Goal: Information Seeking & Learning: Learn about a topic

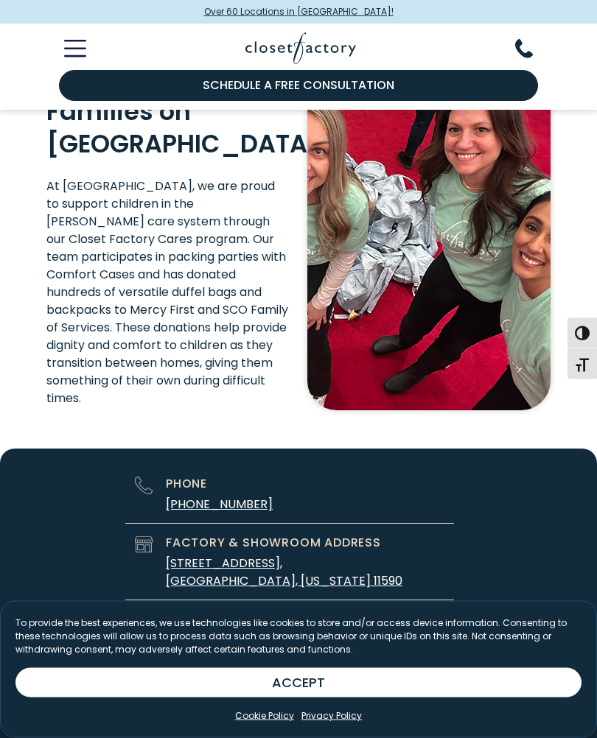
scroll to position [4414, 0]
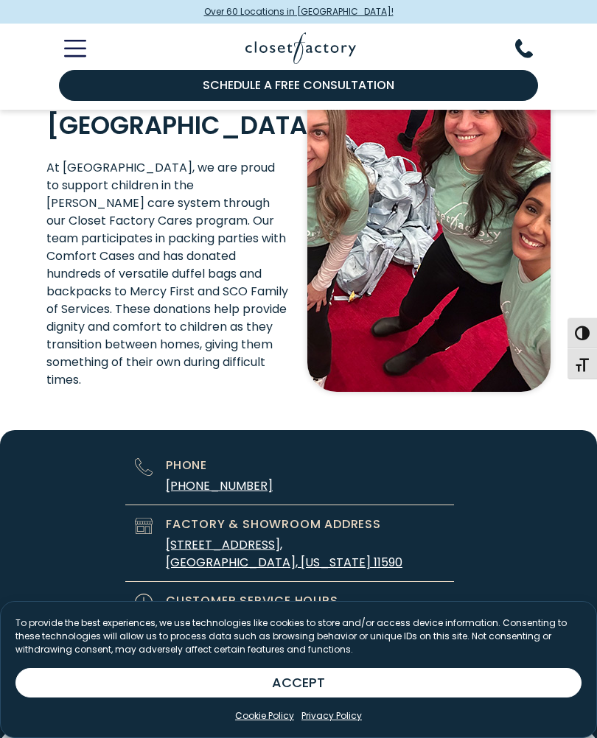
click at [74, 51] on icon "Toggle Mobile Menu" at bounding box center [75, 48] width 22 height 17
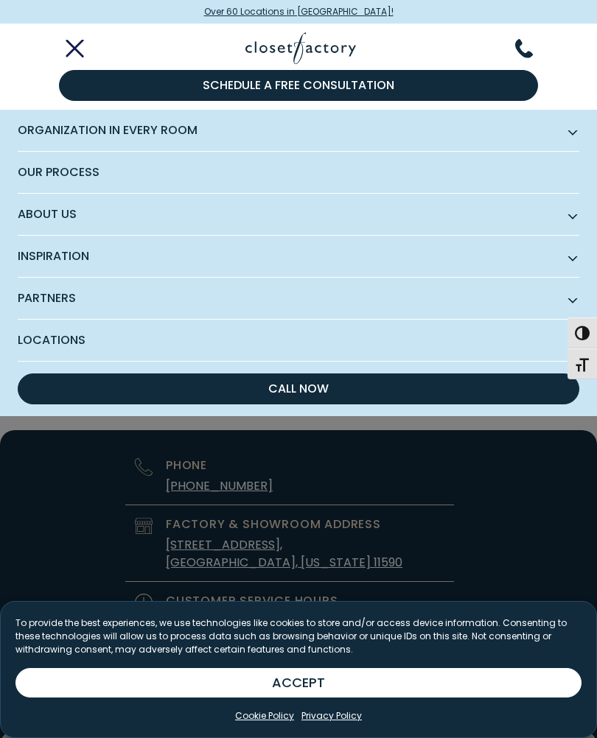
click at [577, 218] on span "About Us" at bounding box center [298, 215] width 561 height 42
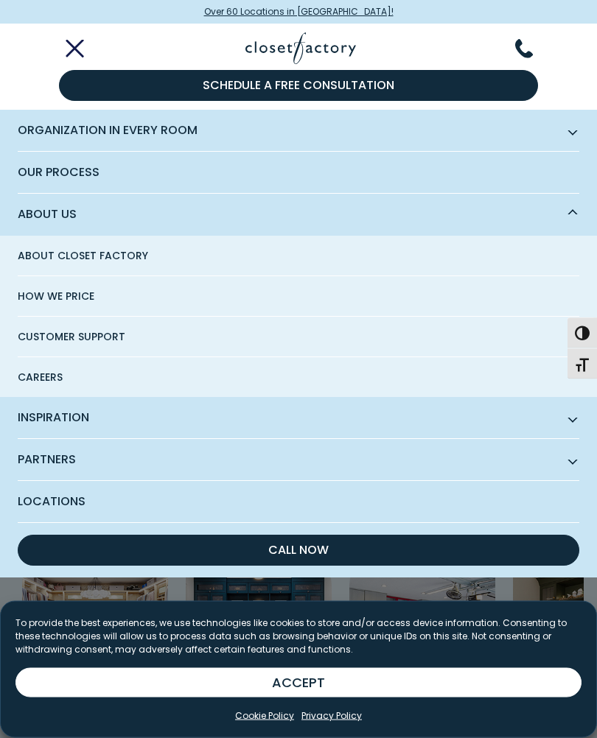
scroll to position [4758, 0]
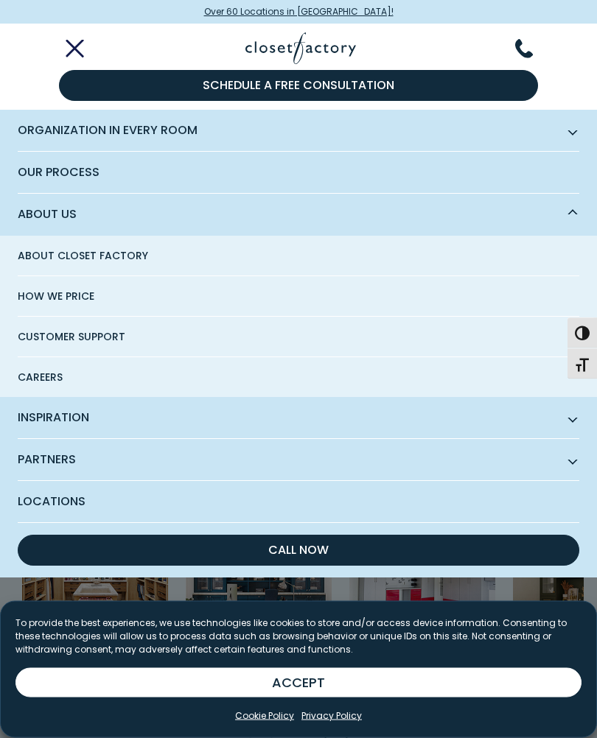
click at [71, 44] on line "Toggle Mobile Menu" at bounding box center [74, 48] width 15 height 15
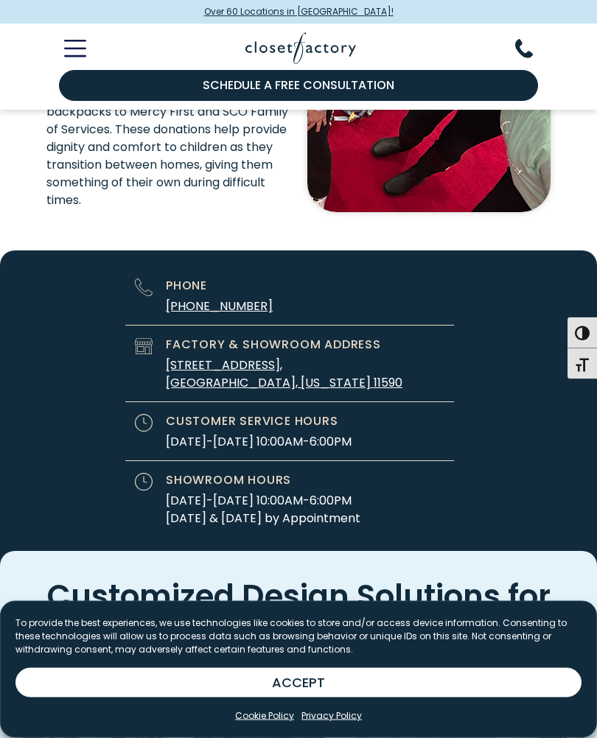
scroll to position [4512, 0]
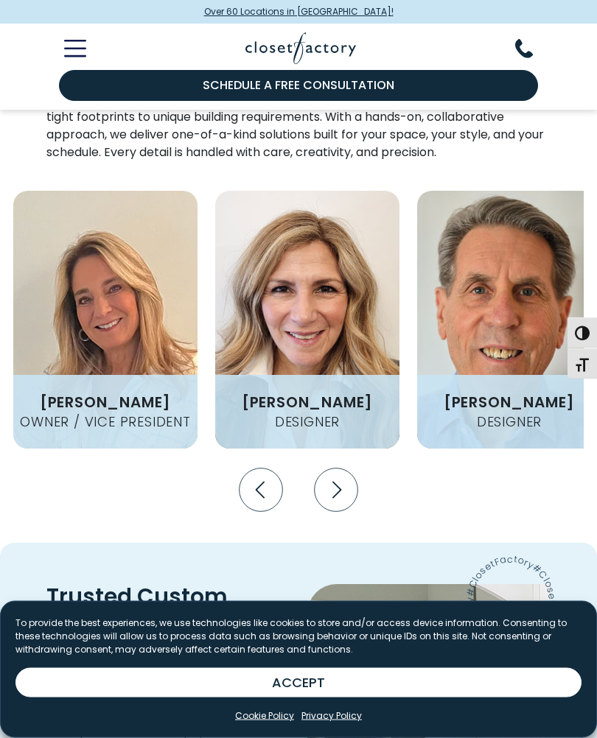
scroll to position [2402, 0]
click at [345, 468] on icon "Next slide" at bounding box center [335, 489] width 43 height 43
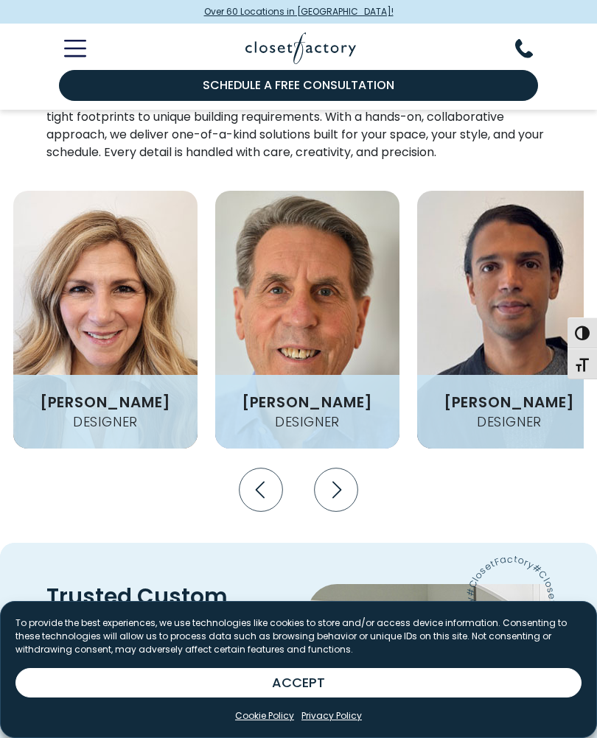
click at [346, 468] on icon "Next slide" at bounding box center [335, 489] width 43 height 43
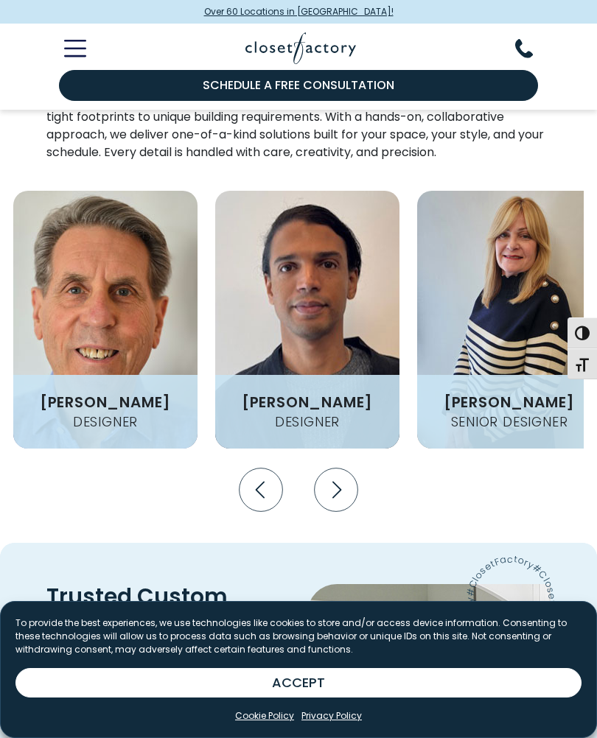
click at [531, 283] on img "Design Experts Gallery" at bounding box center [509, 320] width 184 height 258
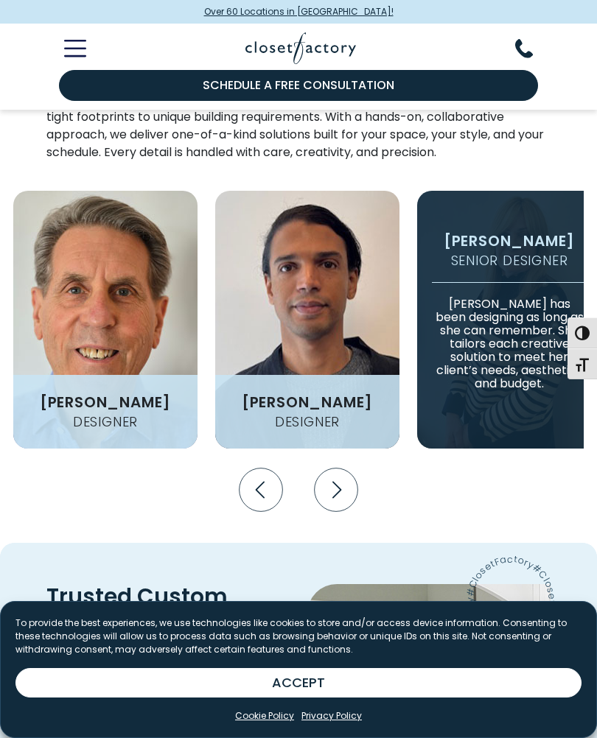
click at [534, 282] on p "[PERSON_NAME] has been designing as long as she can remember. She tailors each …" at bounding box center [509, 336] width 155 height 108
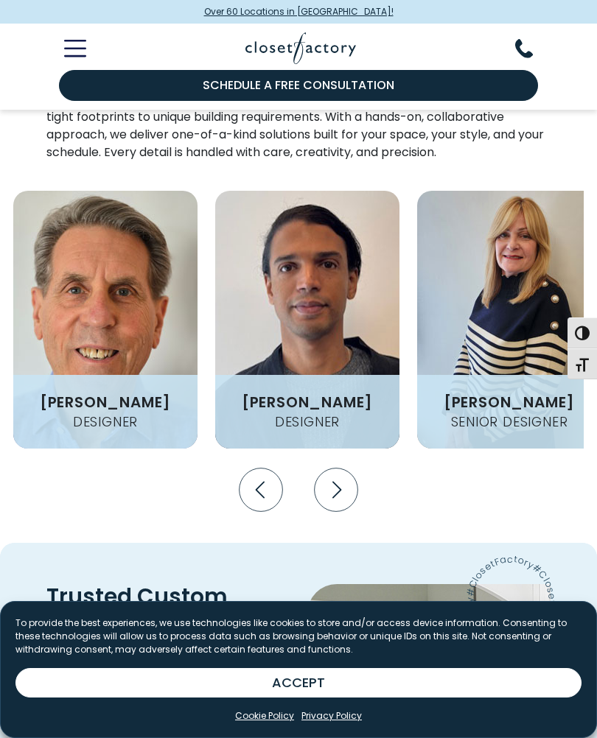
click at [542, 395] on h3 "[PERSON_NAME]" at bounding box center [508, 402] width 143 height 15
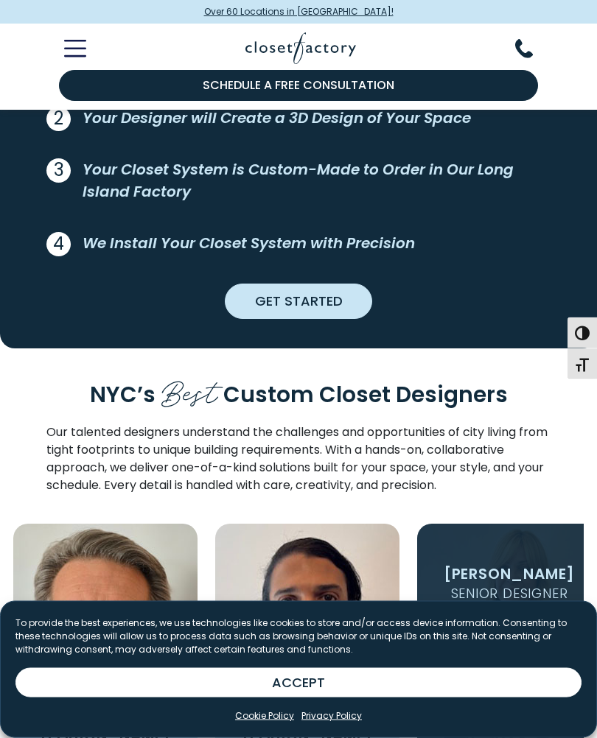
scroll to position [2069, 0]
